Goal: Task Accomplishment & Management: Use online tool/utility

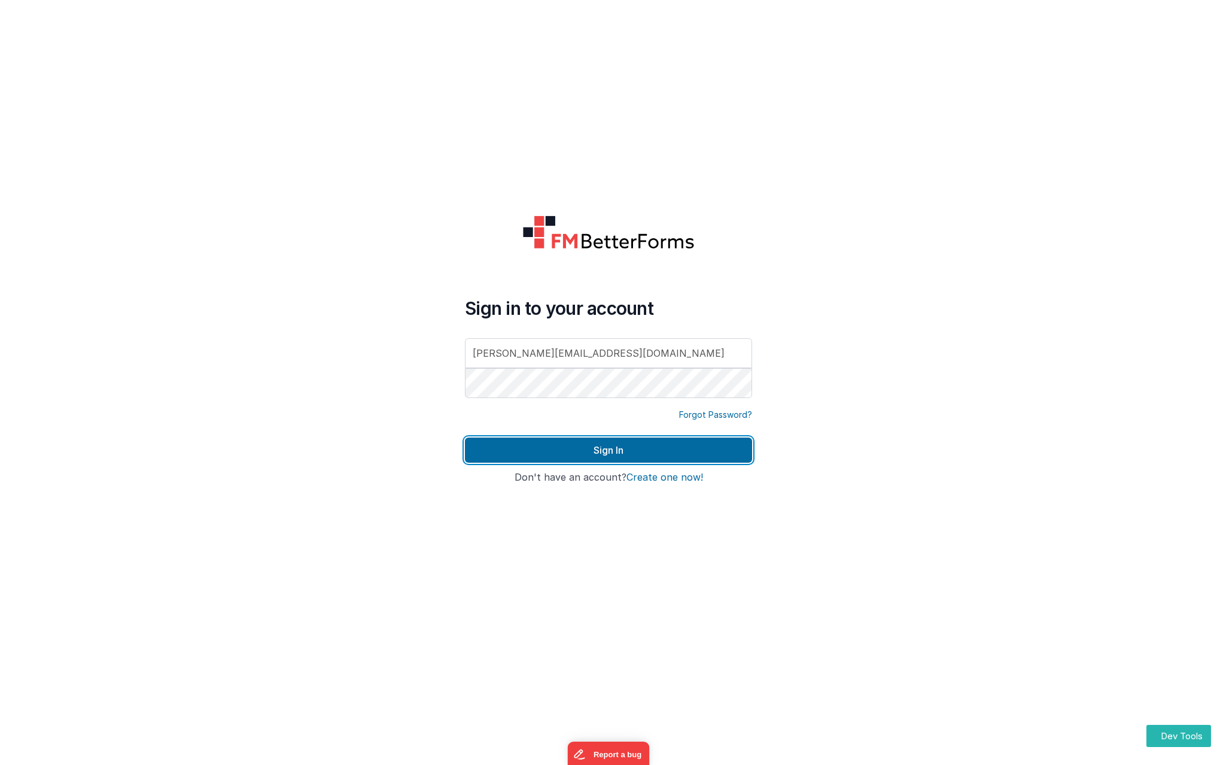
click at [598, 447] on button "Sign In" at bounding box center [608, 449] width 287 height 25
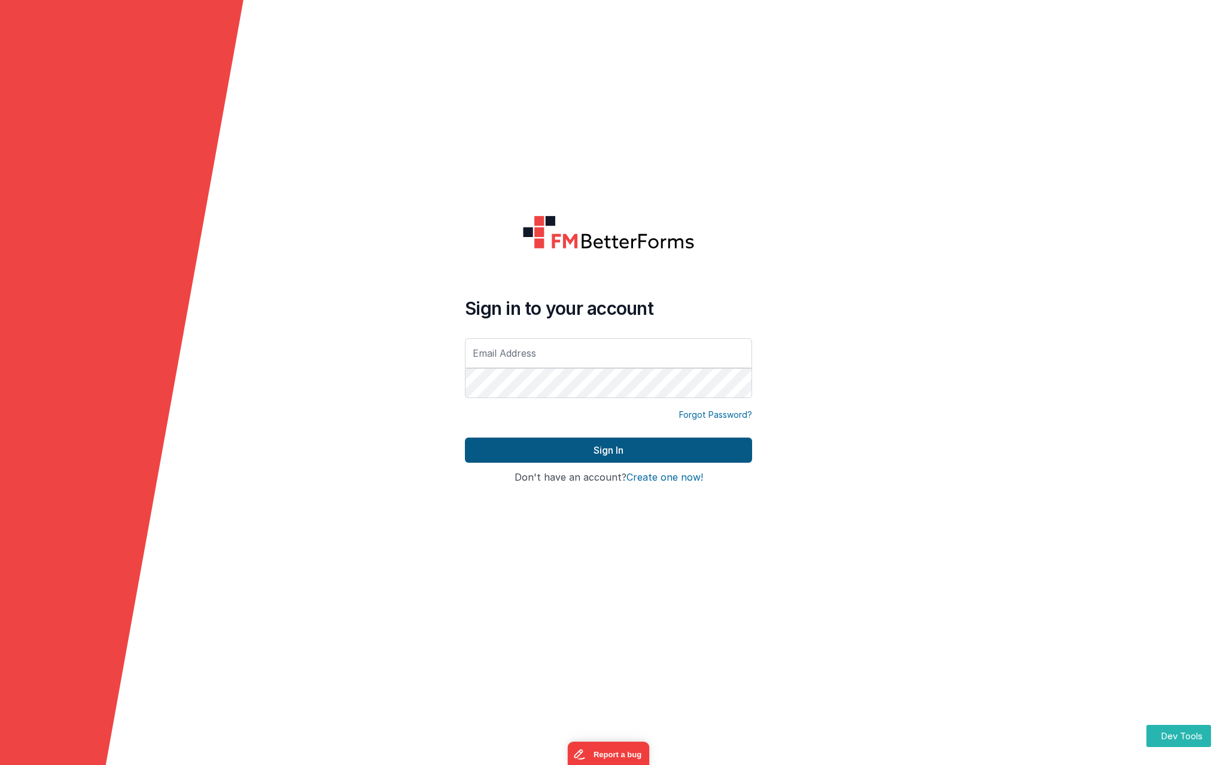
type input "[PERSON_NAME][EMAIL_ADDRESS][DOMAIN_NAME]"
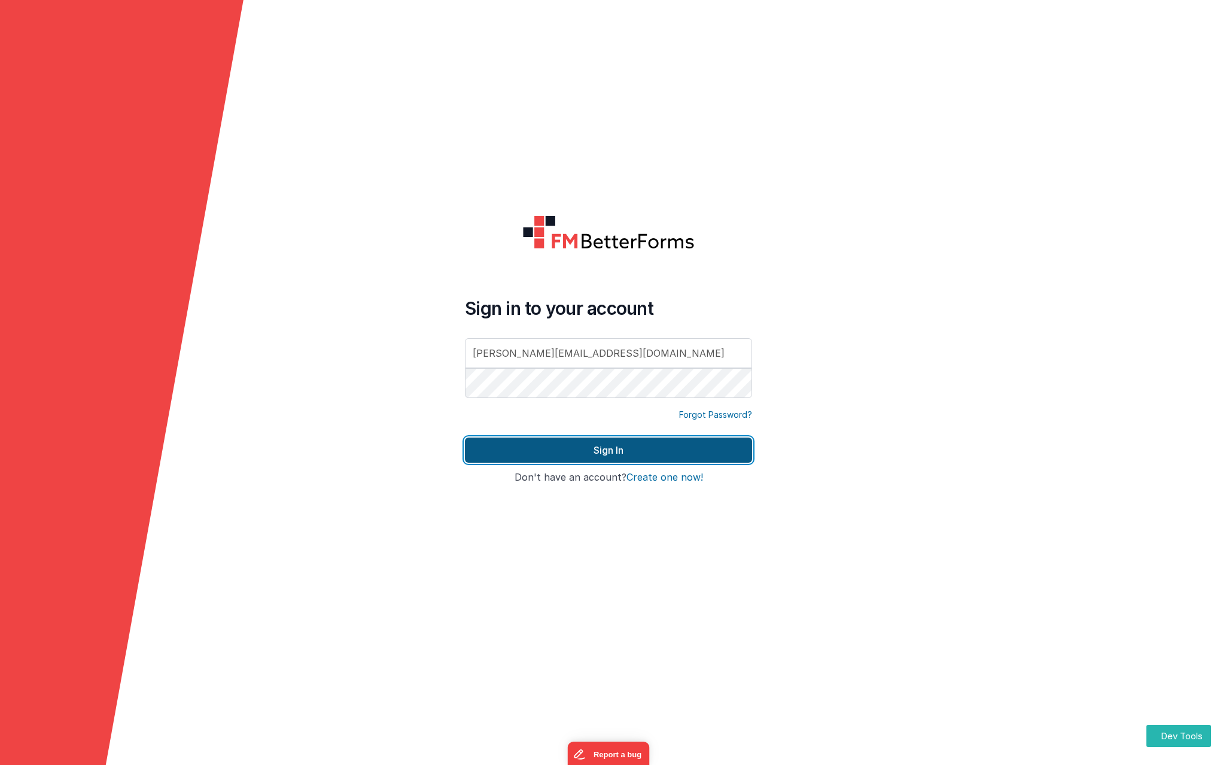
click at [607, 448] on button "Sign In" at bounding box center [608, 449] width 287 height 25
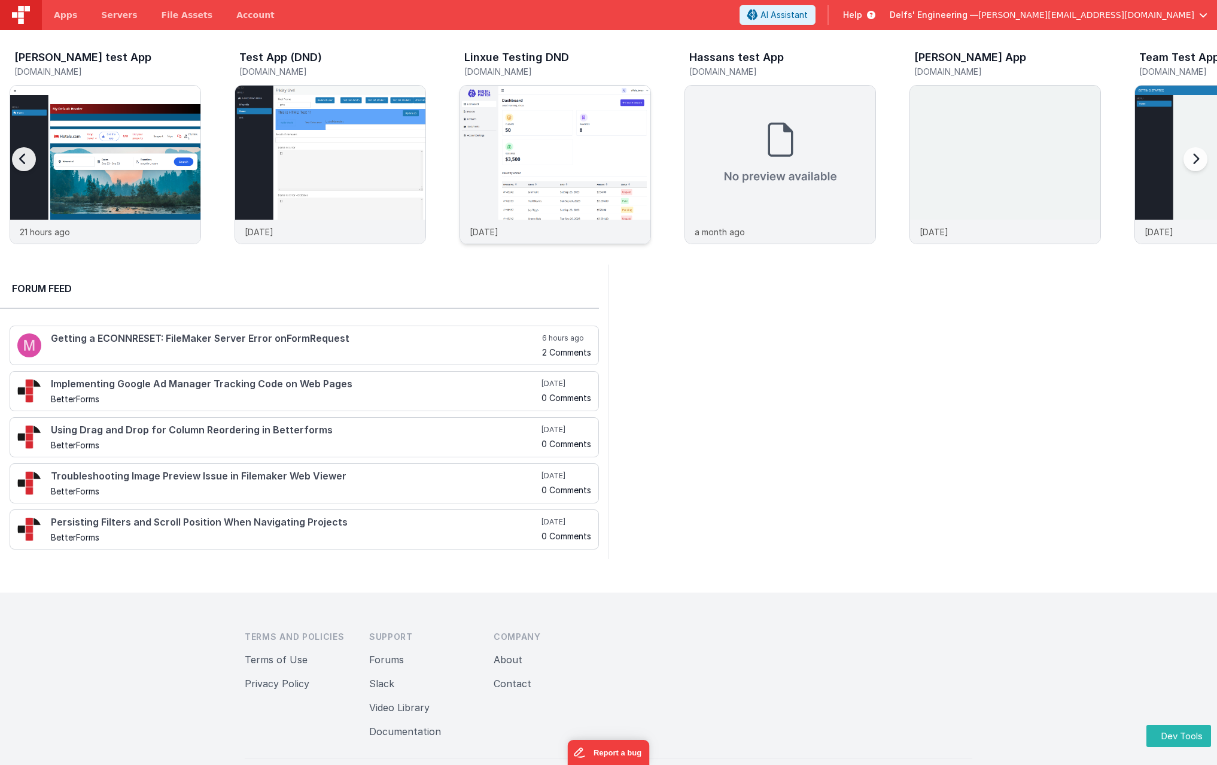
click at [565, 161] on img at bounding box center [555, 181] width 190 height 190
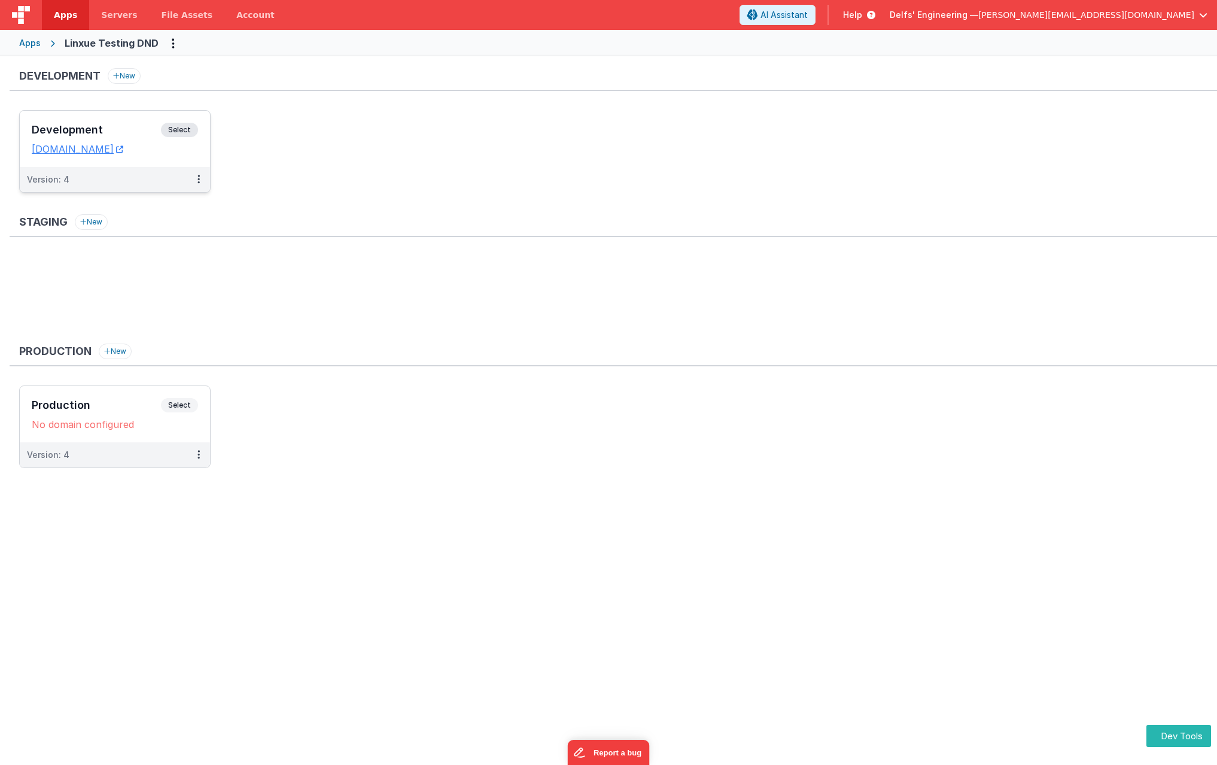
click at [185, 128] on span "Select" at bounding box center [179, 130] width 37 height 14
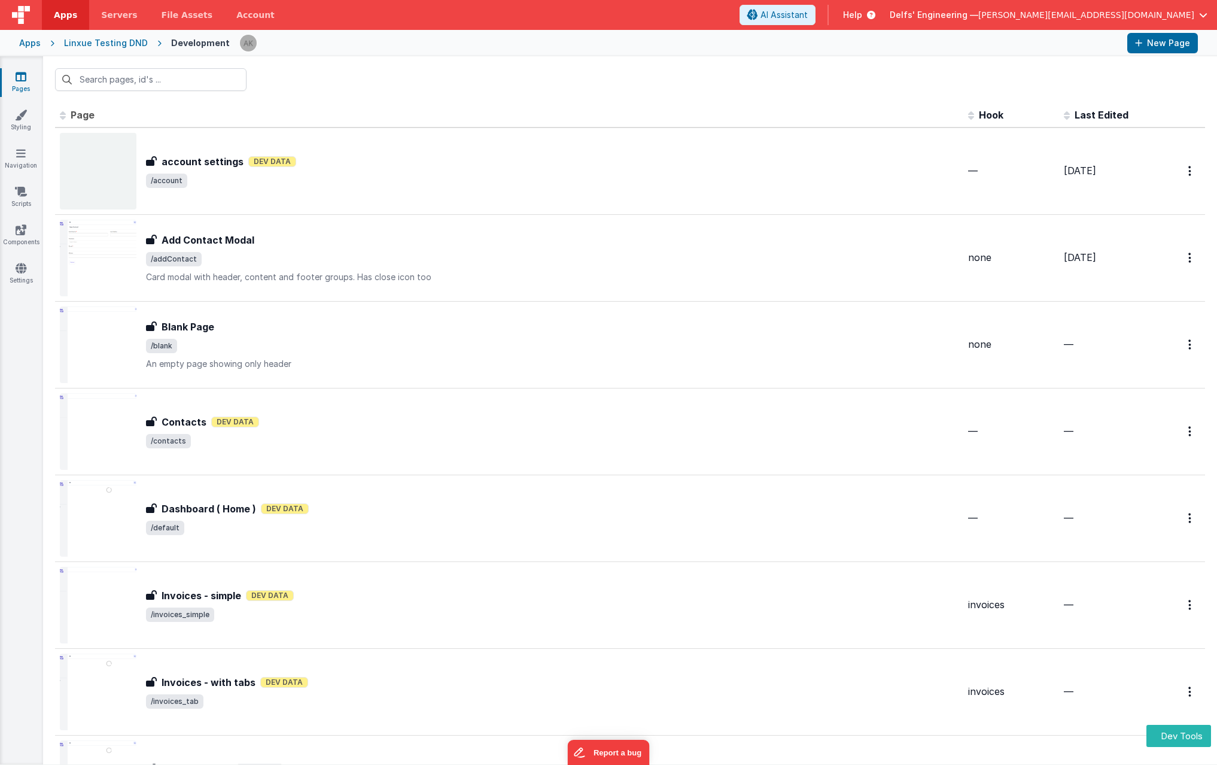
click at [25, 43] on div "Apps" at bounding box center [30, 43] width 22 height 12
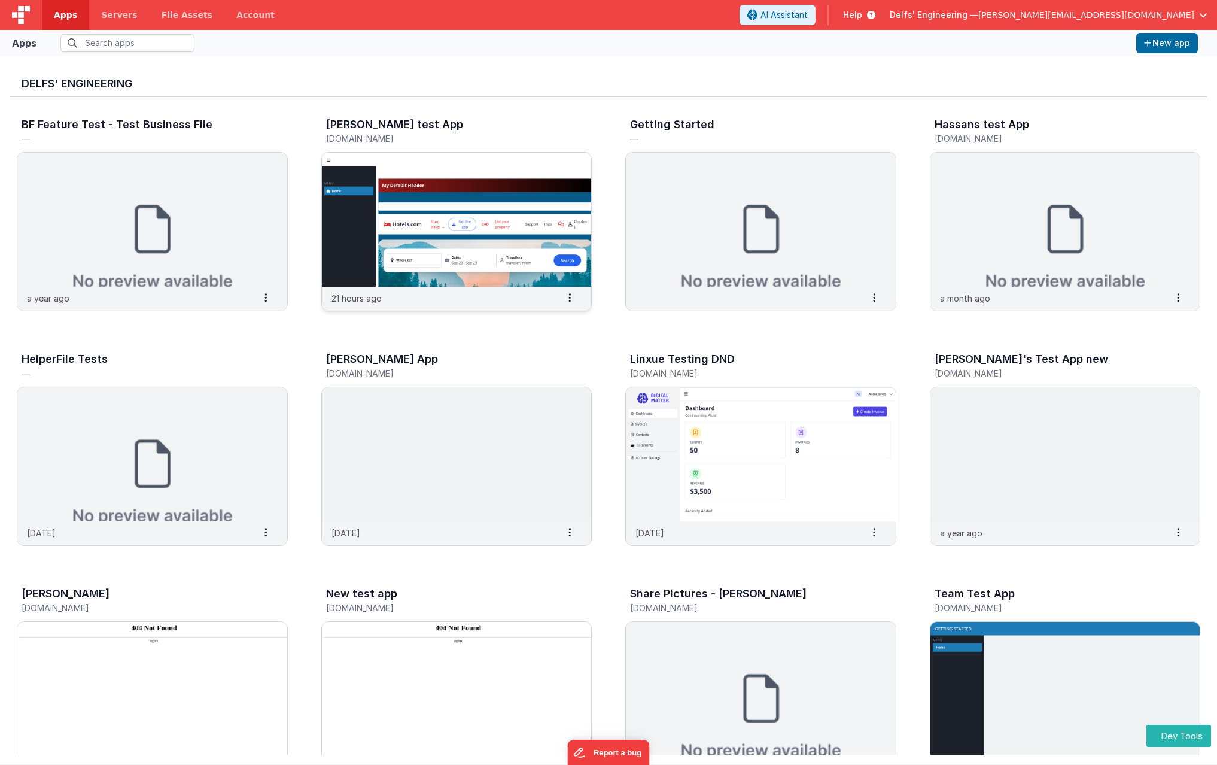
click at [533, 209] on img at bounding box center [457, 220] width 270 height 134
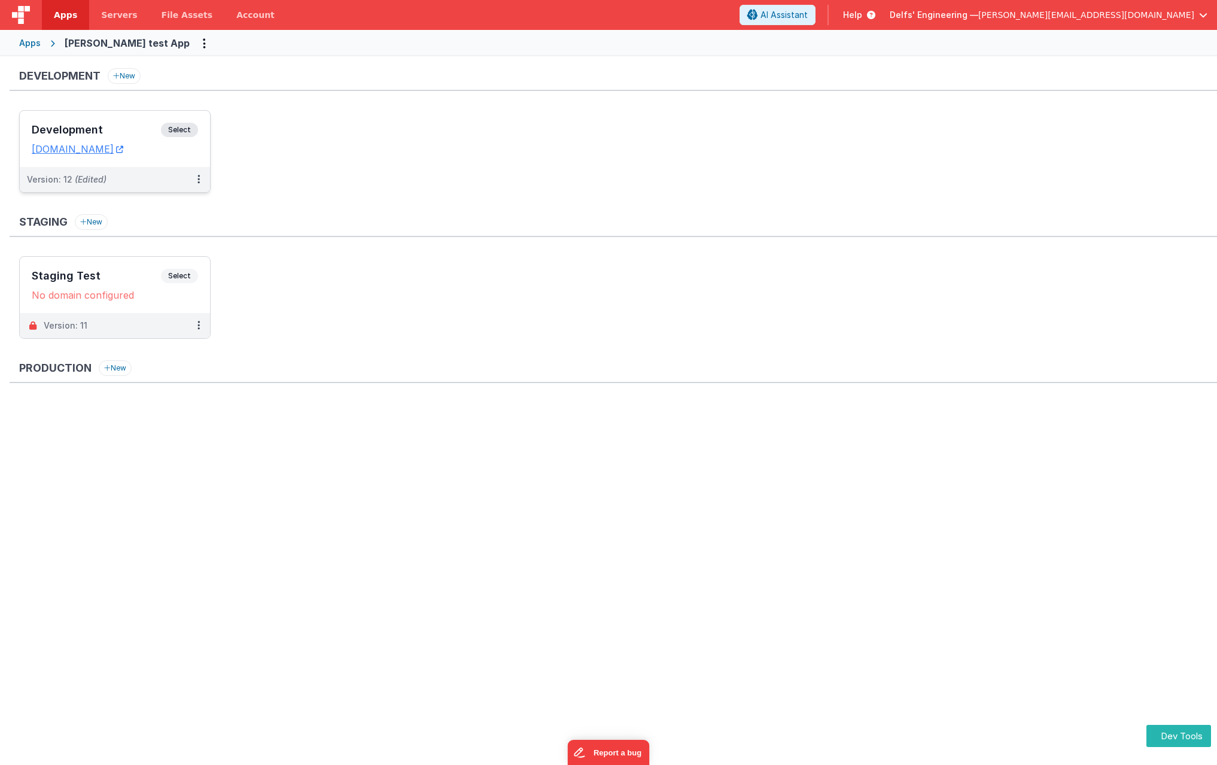
click at [182, 125] on span "Select" at bounding box center [179, 130] width 37 height 14
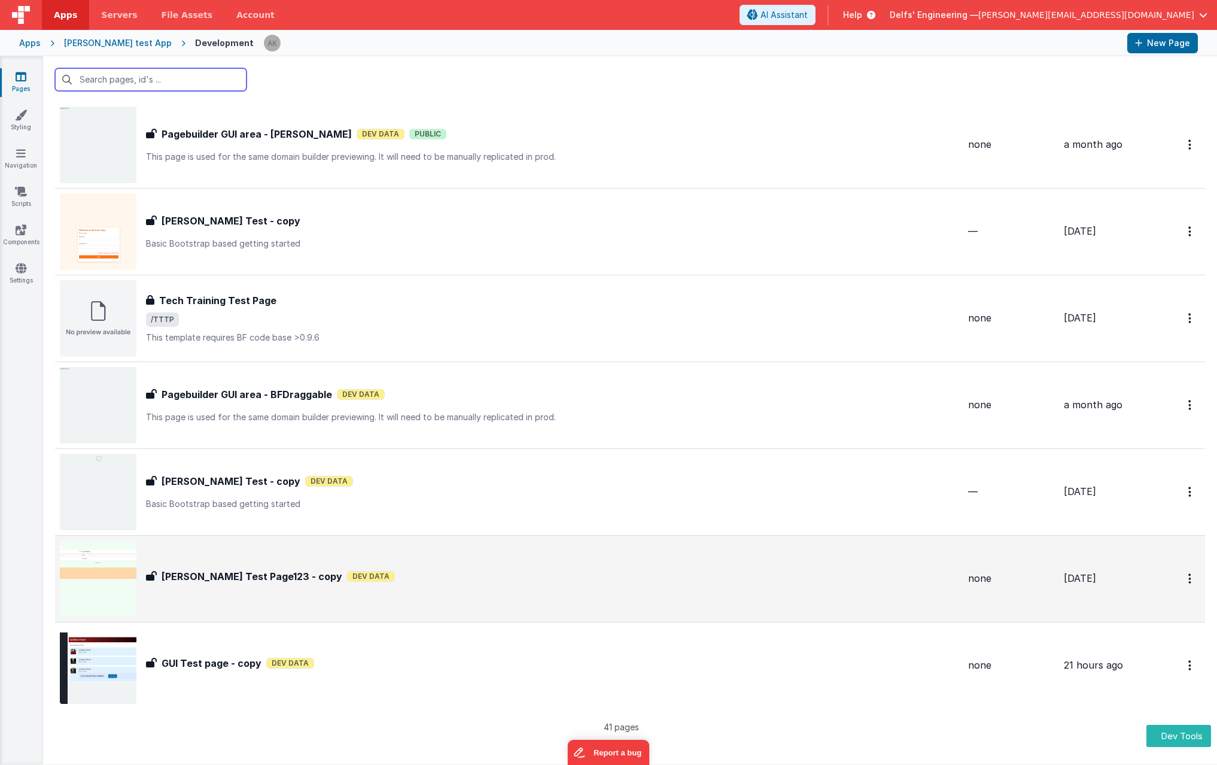
scroll to position [2979, 0]
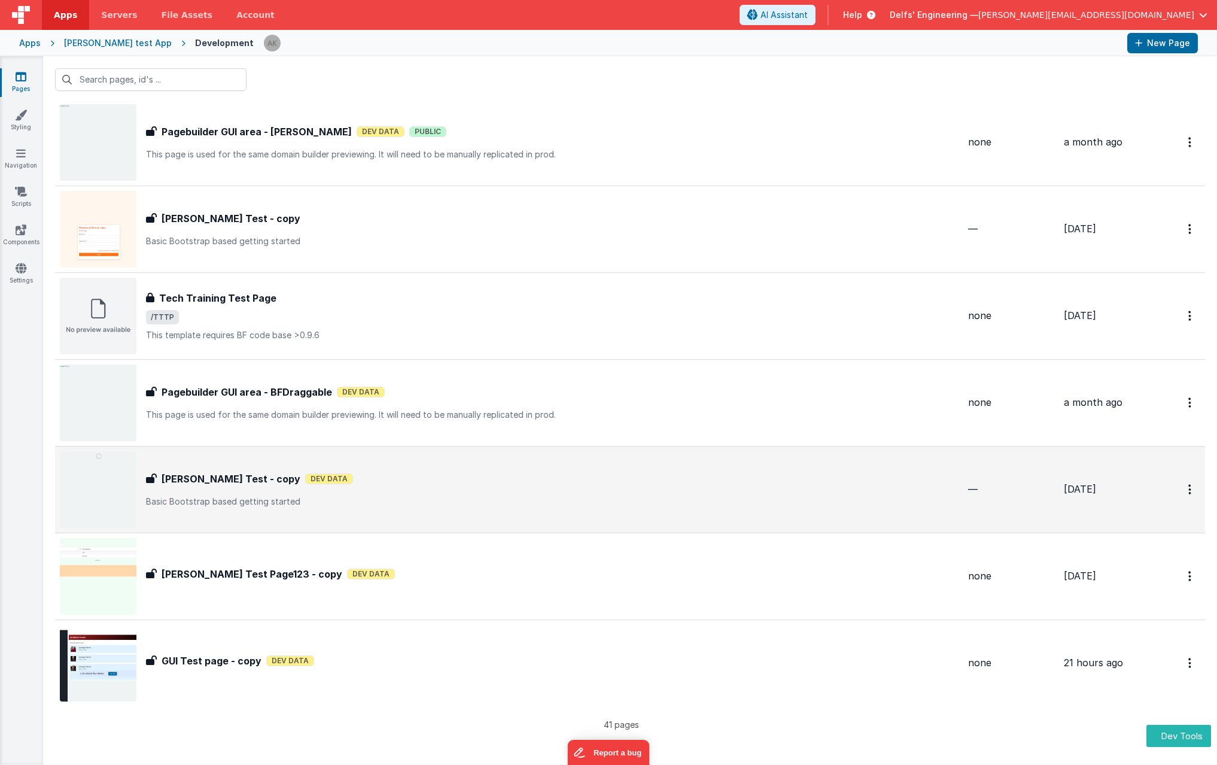
click at [394, 489] on div "Alex Test - copy Alex Test - copy Dev Data Basic Bootstrap based getting started" at bounding box center [552, 490] width 813 height 36
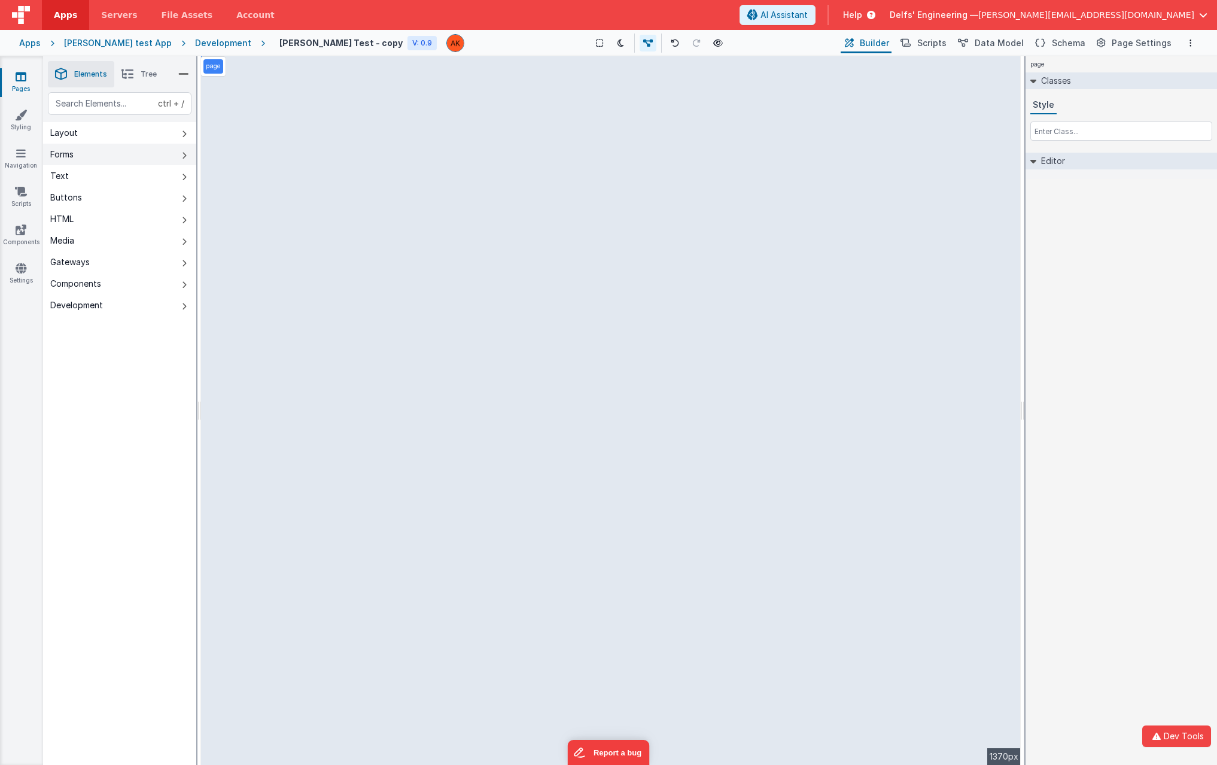
click at [182, 155] on icon at bounding box center [184, 156] width 5 height 10
click at [185, 200] on icon at bounding box center [184, 199] width 5 height 10
drag, startPoint x: 239, startPoint y: 214, endPoint x: 326, endPoint y: 219, distance: 86.9
click at [326, 219] on div "--> 1370px" at bounding box center [611, 410] width 820 height 708
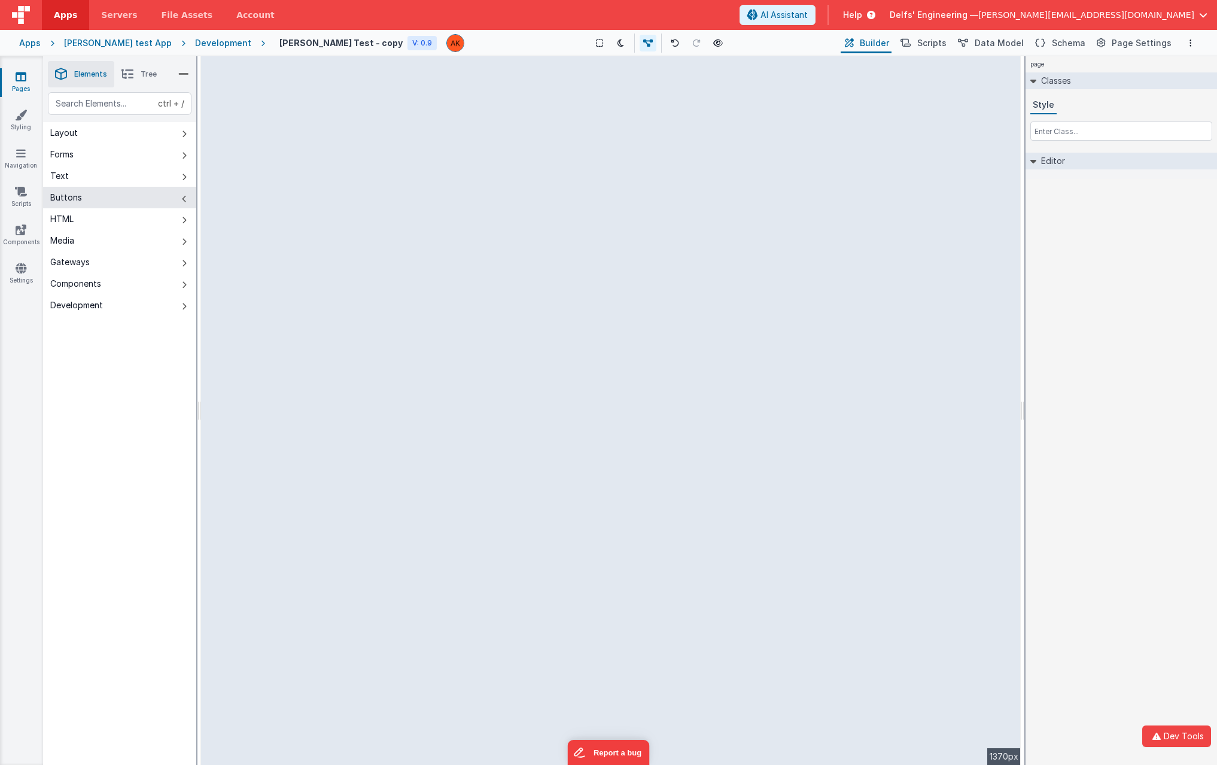
drag, startPoint x: 339, startPoint y: 218, endPoint x: 406, endPoint y: 202, distance: 69.5
click at [406, 202] on div "--> 1370px" at bounding box center [611, 410] width 820 height 708
click at [397, 193] on div "--> 1370px" at bounding box center [611, 410] width 820 height 708
click at [149, 239] on button "Media" at bounding box center [119, 241] width 153 height 22
drag, startPoint x: 337, startPoint y: 101, endPoint x: 403, endPoint y: 158, distance: 87.0
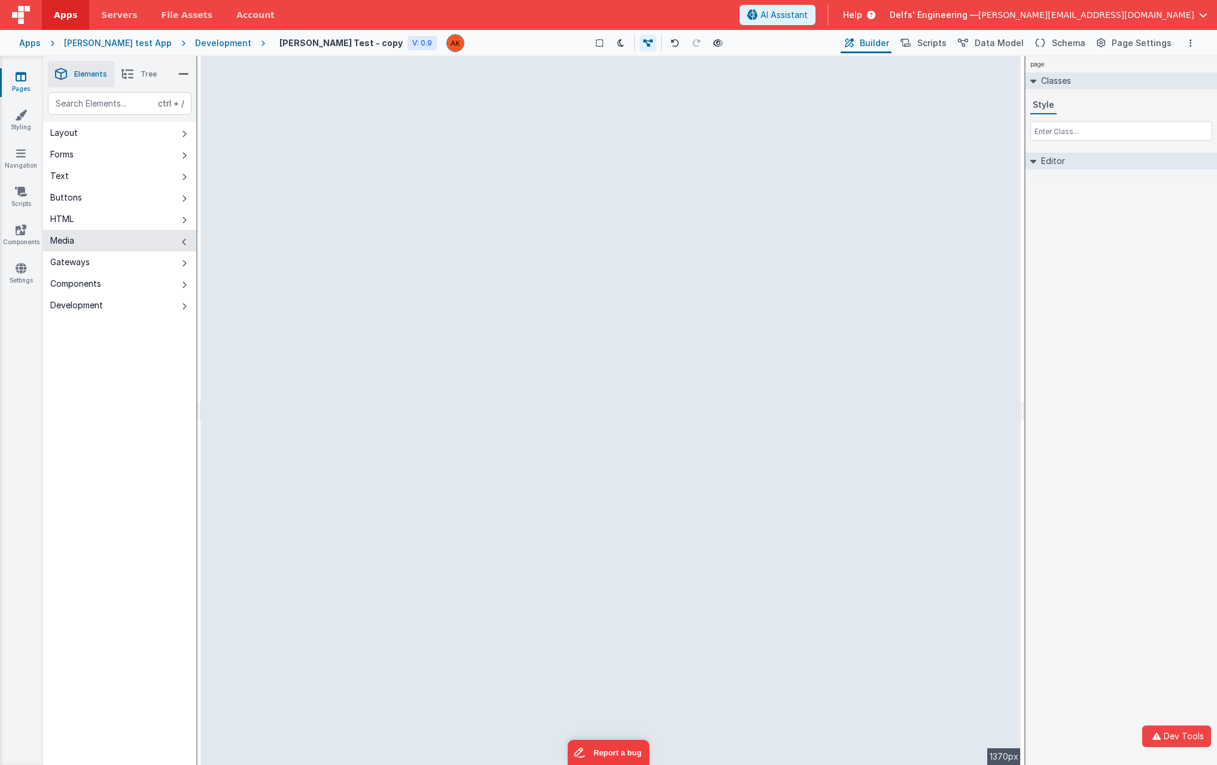
click at [403, 158] on div "--> 1370px" at bounding box center [611, 410] width 820 height 708
click at [132, 73] on icon at bounding box center [127, 74] width 12 height 17
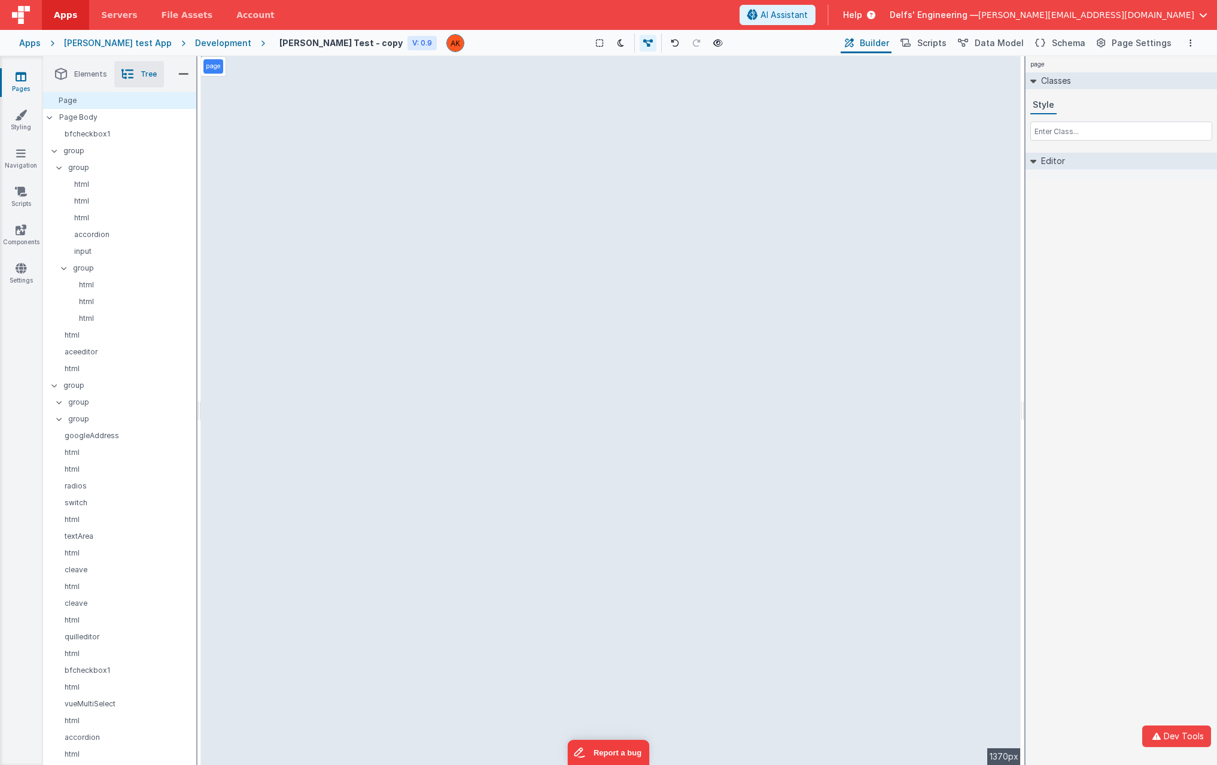
click at [330, 178] on div "page --> 1370px" at bounding box center [611, 410] width 820 height 708
click at [254, 137] on div "page --> 1370px" at bounding box center [611, 410] width 820 height 708
drag, startPoint x: 1015, startPoint y: 176, endPoint x: 1026, endPoint y: 234, distance: 58.9
click at [1026, 234] on div "Elements Tree ctrl + / Layout Forms Text Buttons HTML Media Gateways Components…" at bounding box center [630, 410] width 1174 height 708
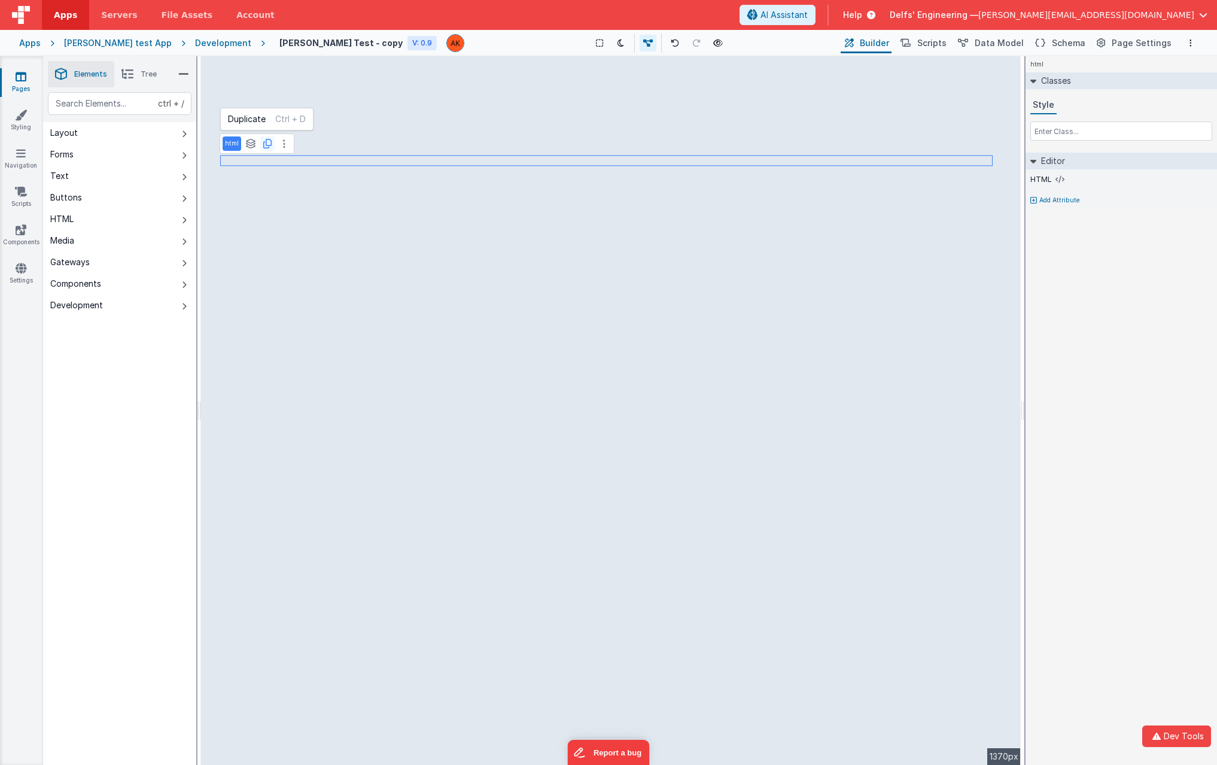
click at [264, 145] on icon at bounding box center [267, 144] width 8 height 10
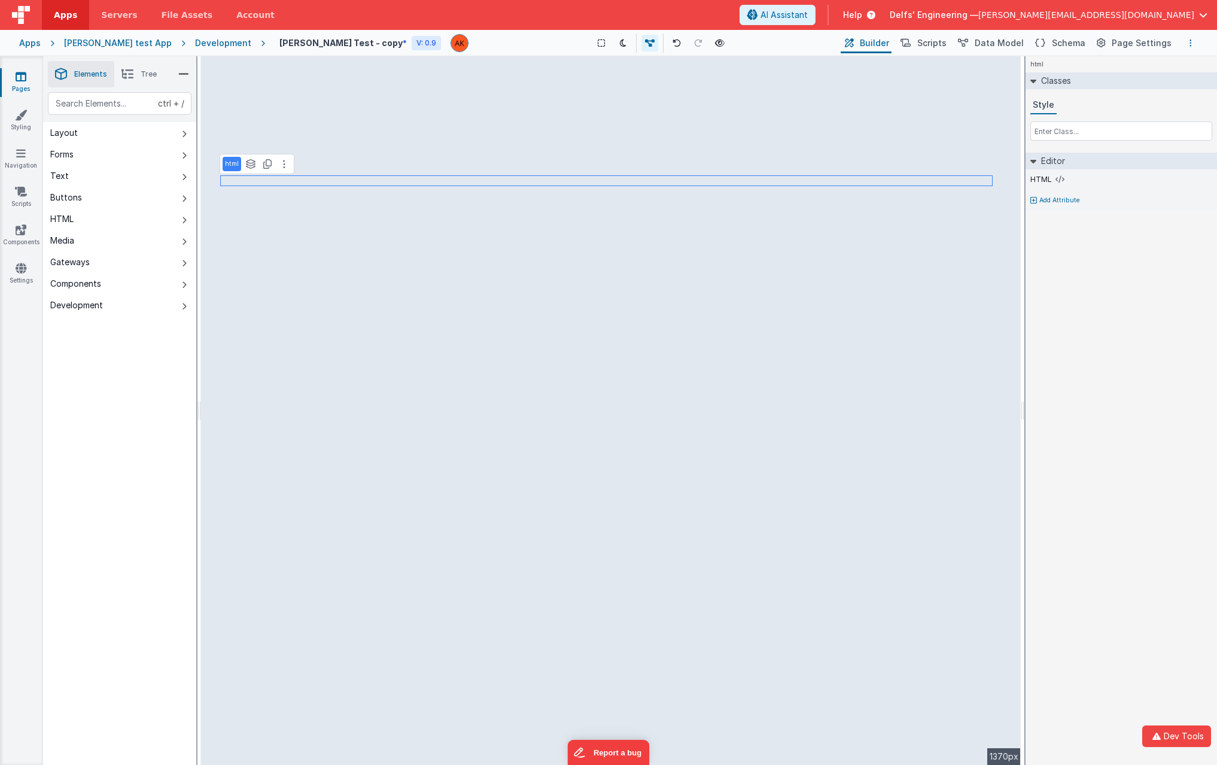
click at [1194, 46] on button "Options" at bounding box center [1191, 43] width 14 height 14
click at [1093, 64] on p "Save" at bounding box center [1123, 66] width 79 height 12
click at [201, 38] on div "Development" at bounding box center [223, 43] width 56 height 12
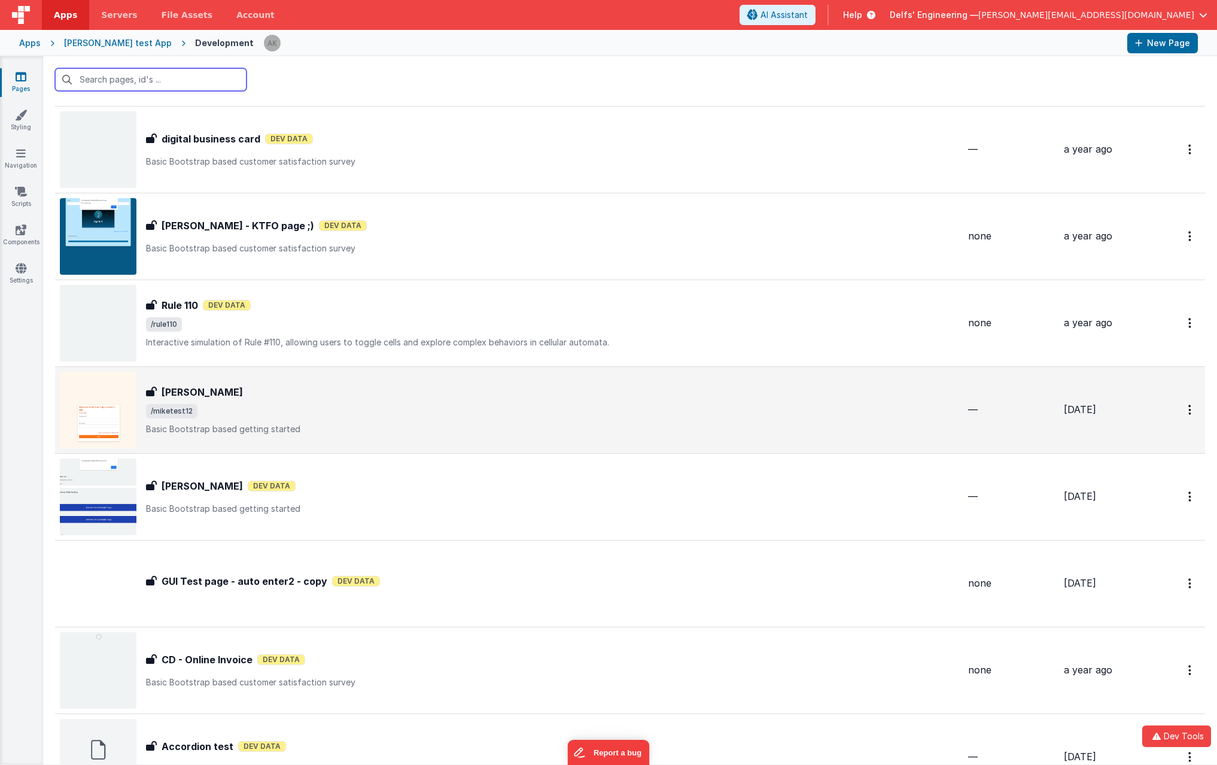
scroll to position [1676, 0]
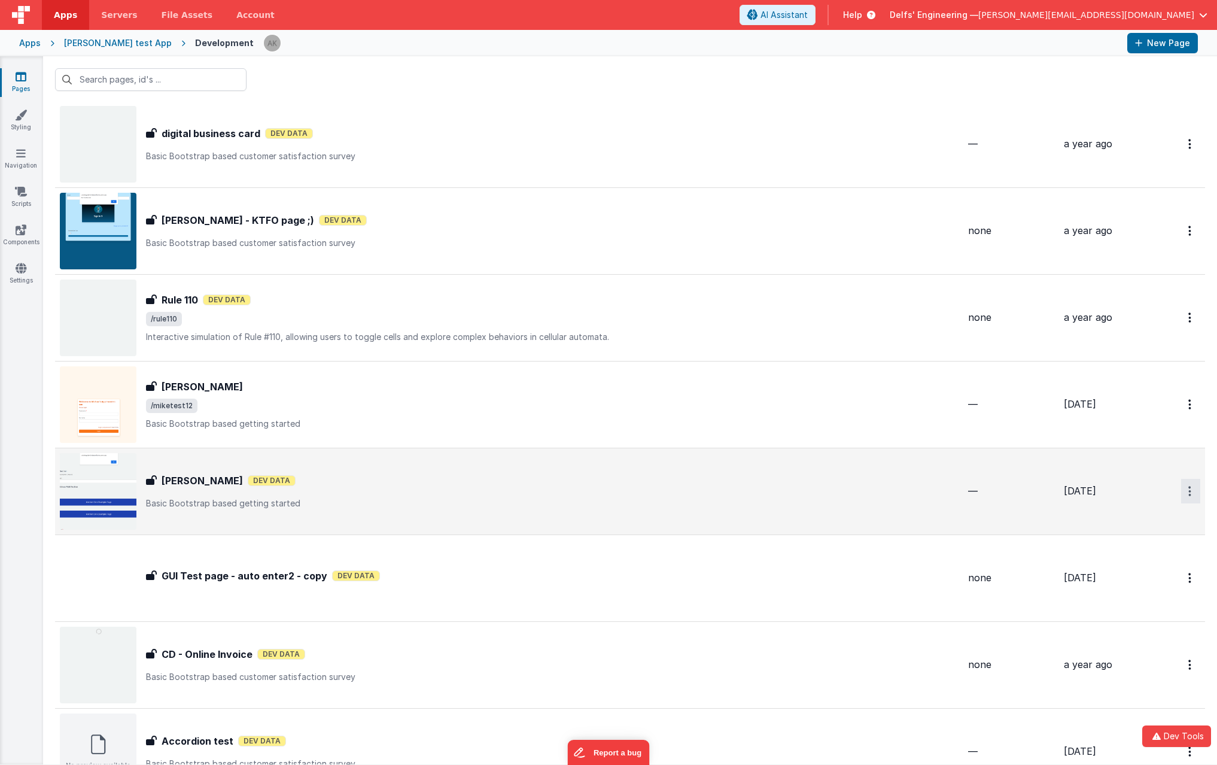
click at [1183, 490] on button "Options" at bounding box center [1190, 491] width 19 height 25
click at [1115, 517] on link "Legacy Editor" at bounding box center [1147, 519] width 105 height 22
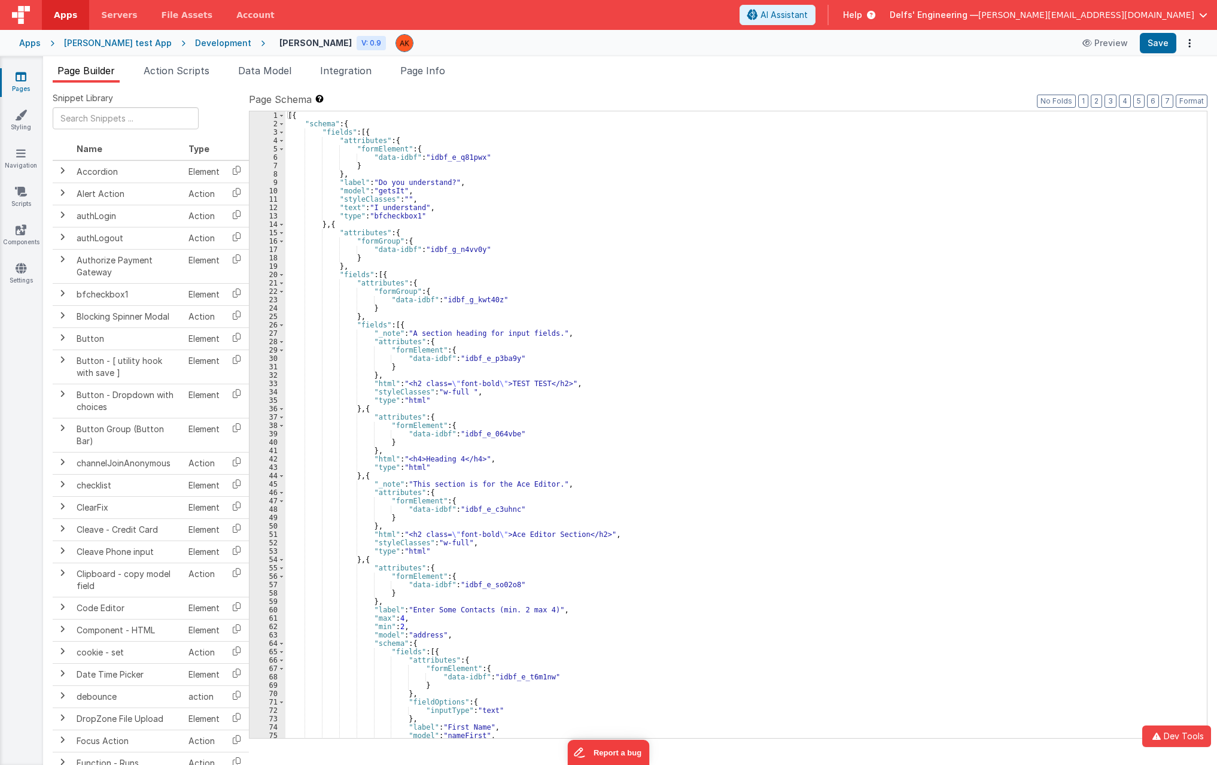
click at [418, 202] on div "[{ "schema" : { "fields" : [{ "attributes" : { "formElement" : { "data-idbf" : …" at bounding box center [741, 432] width 913 height 643
click at [420, 208] on div "[{ "schema" : { "fields" : [{ "attributes" : { "formElement" : { "data-idbf" : …" at bounding box center [741, 432] width 913 height 643
click at [1158, 44] on button "Save" at bounding box center [1158, 43] width 37 height 20
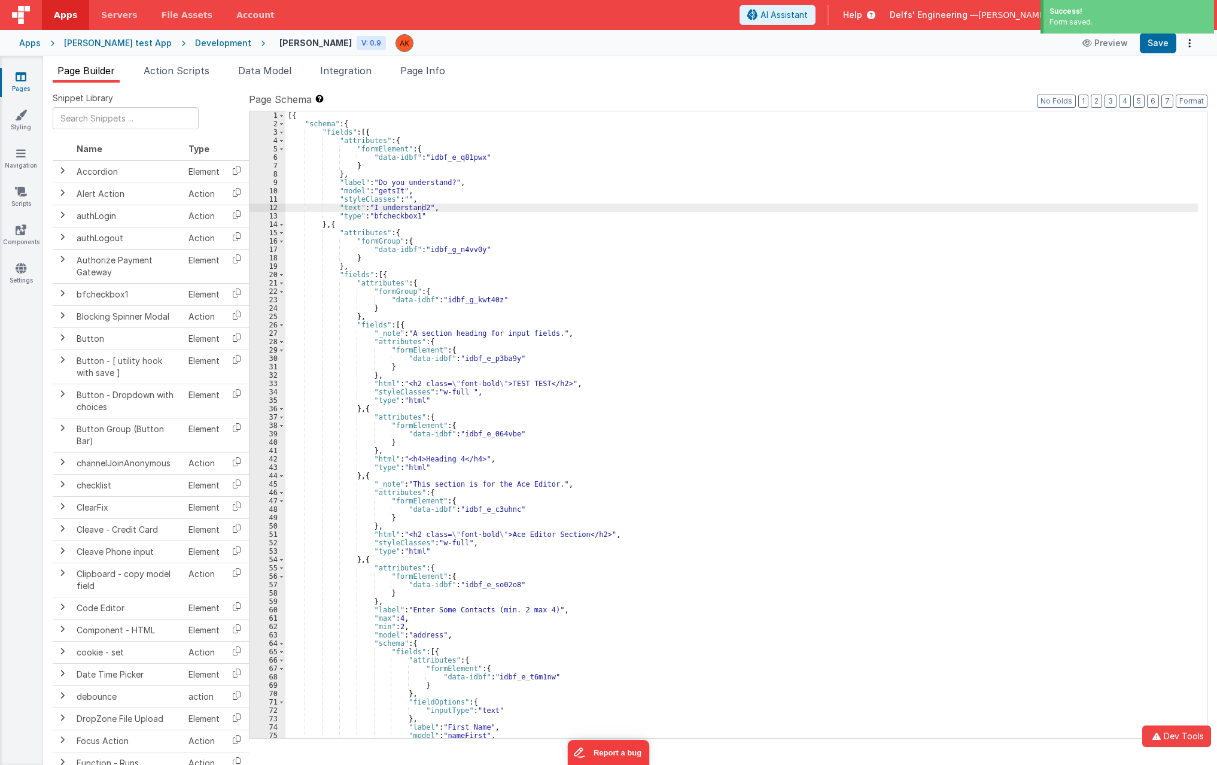
click at [209, 41] on div "Development" at bounding box center [223, 43] width 56 height 12
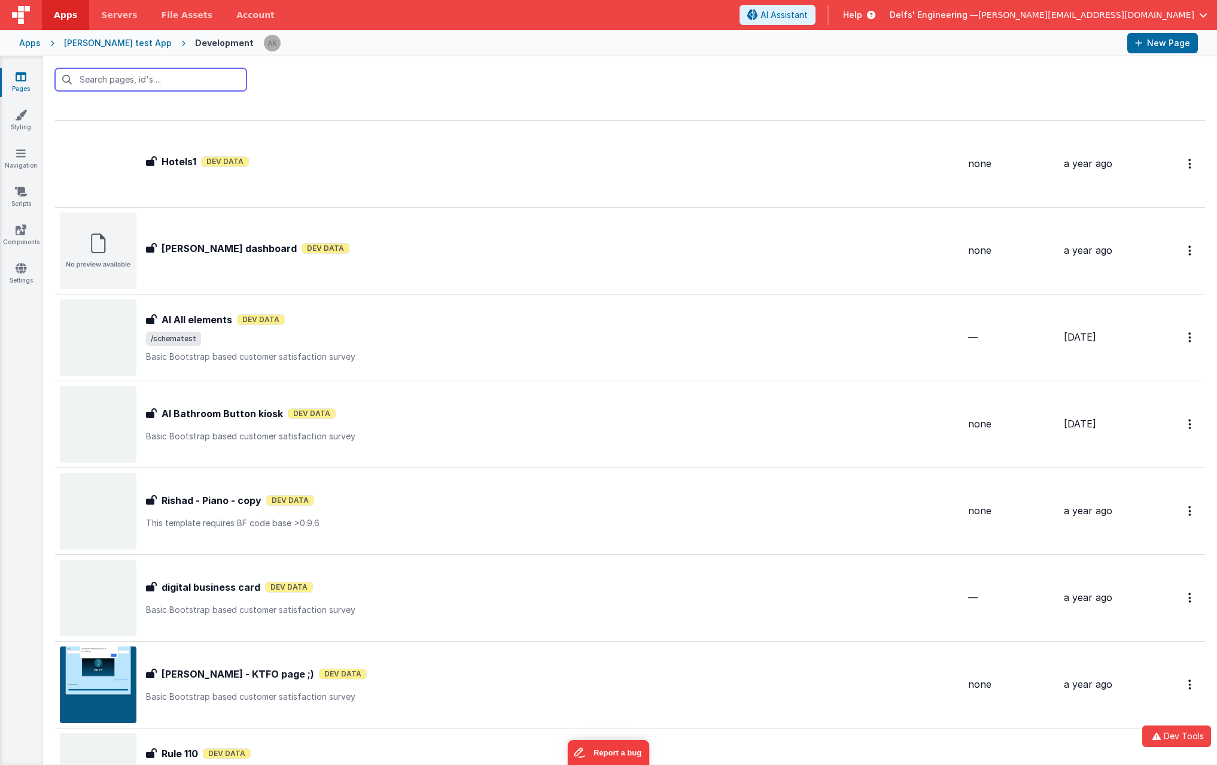
scroll to position [1556, 0]
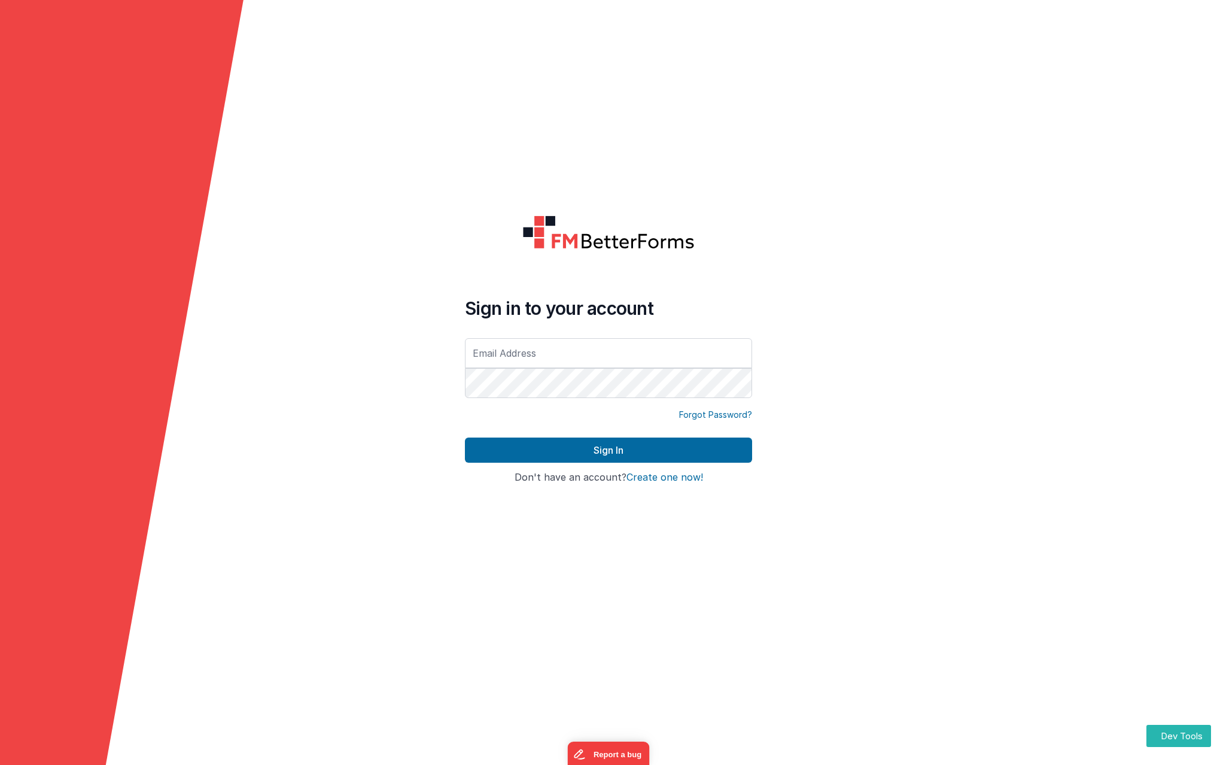
type input "[PERSON_NAME][EMAIL_ADDRESS][DOMAIN_NAME]"
click at [465, 437] on button "Sign In" at bounding box center [608, 449] width 287 height 25
type input "[PERSON_NAME][EMAIL_ADDRESS][DOMAIN_NAME]"
click at [465, 437] on button "Sign In" at bounding box center [608, 449] width 287 height 25
